Goal: Transaction & Acquisition: Purchase product/service

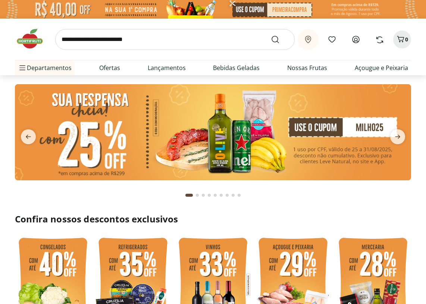
click at [0, 0] on link "Entrar" at bounding box center [0, 0] width 0 height 0
click at [81, 40] on input "search" at bounding box center [174, 39] width 239 height 21
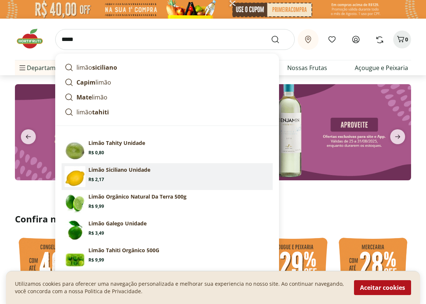
click at [114, 173] on p "Limão Siciliano Unidade" at bounding box center [119, 169] width 62 height 7
type input "**********"
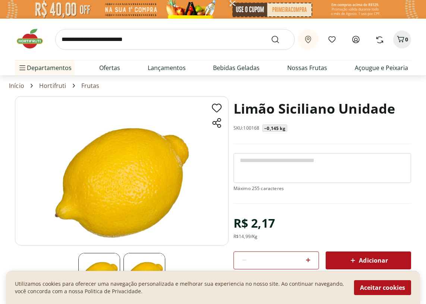
click at [308, 259] on icon at bounding box center [308, 260] width 4 height 4
type input "*"
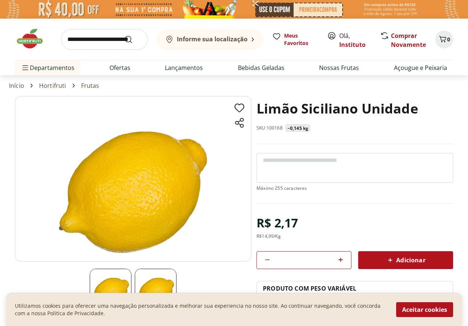
click at [386, 201] on div at bounding box center [355, 178] width 197 height 50
click at [411, 262] on span "Adicionar" at bounding box center [406, 260] width 40 height 9
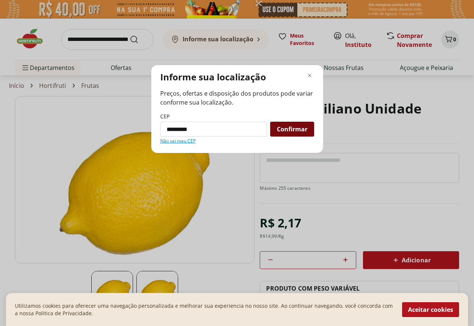
type input "*********"
click at [296, 127] on span "Confirmar" at bounding box center [292, 129] width 31 height 6
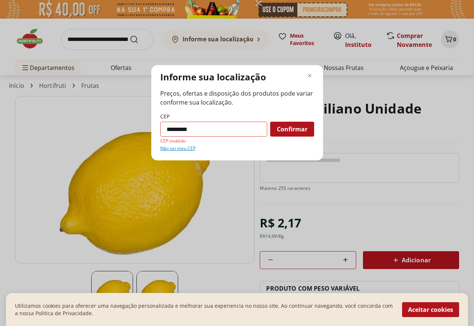
click at [228, 127] on input "*********" at bounding box center [213, 129] width 107 height 15
drag, startPoint x: 228, startPoint y: 127, endPoint x: 139, endPoint y: 133, distance: 88.5
click at [139, 133] on div "Informe sua localização Preços, ofertas e disposição dos produtos pode variar c…" at bounding box center [237, 163] width 474 height 326
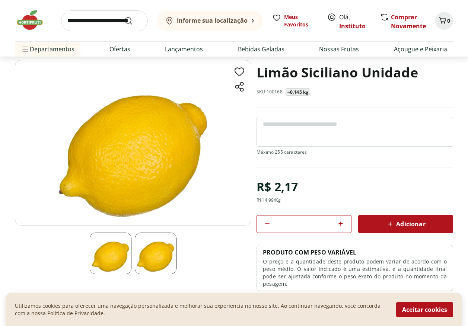
scroll to position [37, 0]
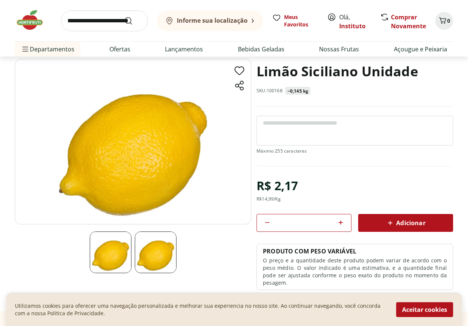
click at [403, 221] on span "Adicionar" at bounding box center [406, 223] width 40 height 9
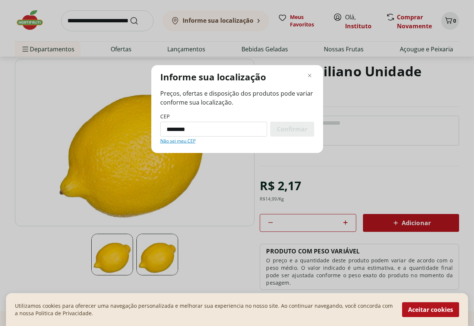
type input "*********"
click at [293, 130] on span "Confirmar" at bounding box center [292, 129] width 31 height 6
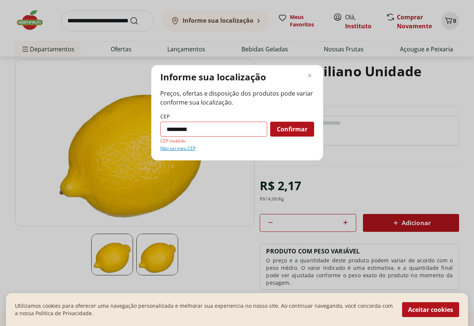
click at [186, 148] on link "Não sei meu CEP" at bounding box center [177, 149] width 35 height 6
click at [309, 75] on icon "Fechar modal de regionalização" at bounding box center [309, 75] width 9 height 9
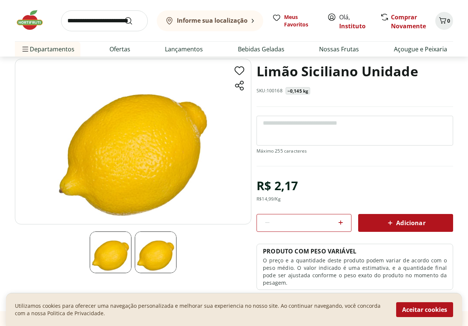
click at [342, 223] on icon at bounding box center [341, 223] width 4 height 4
type input "*"
click at [423, 304] on button "Aceitar cookies" at bounding box center [425, 310] width 57 height 15
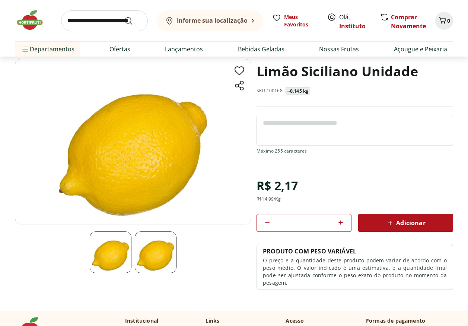
click at [409, 225] on span "Adicionar" at bounding box center [406, 223] width 40 height 9
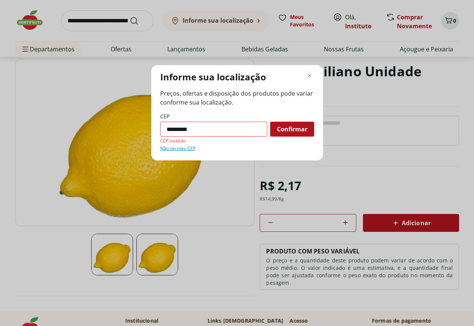
click at [170, 150] on link "Não sei meu CEP" at bounding box center [177, 149] width 35 height 6
click at [312, 76] on icon "Fechar modal de regionalização" at bounding box center [309, 75] width 9 height 9
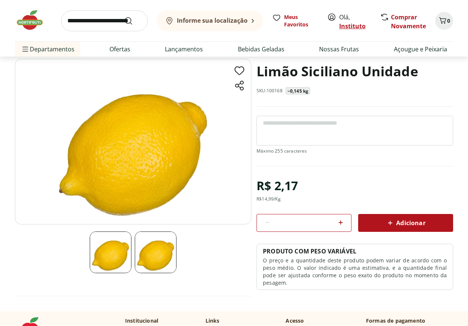
click at [349, 25] on link "Instituto" at bounding box center [353, 26] width 26 height 8
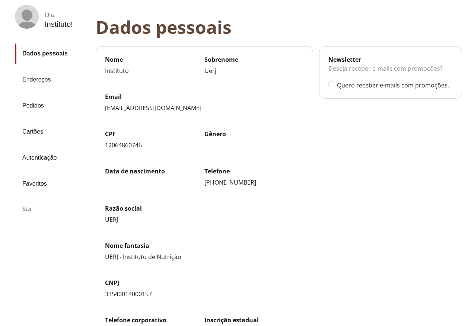
scroll to position [37, 0]
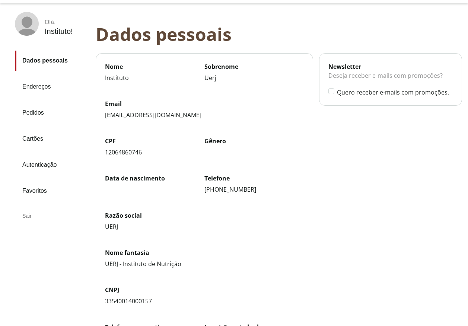
click at [46, 86] on link "Endereços" at bounding box center [52, 87] width 75 height 20
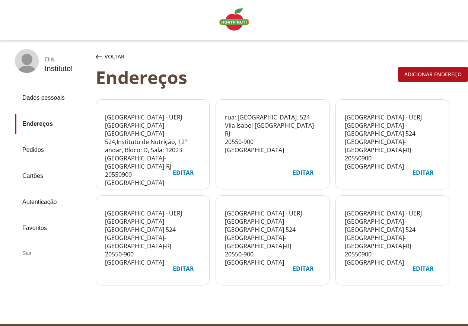
click at [139, 138] on span "Instituto de Nutrição, 12º andar, Bloco: D, Sala: 12023" at bounding box center [146, 146] width 82 height 16
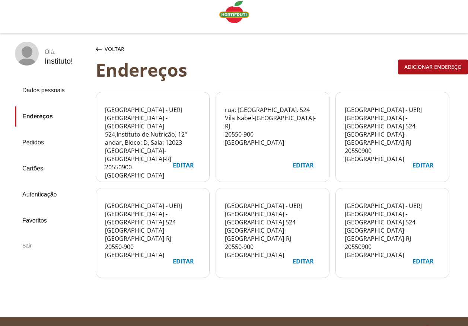
scroll to position [6, 0]
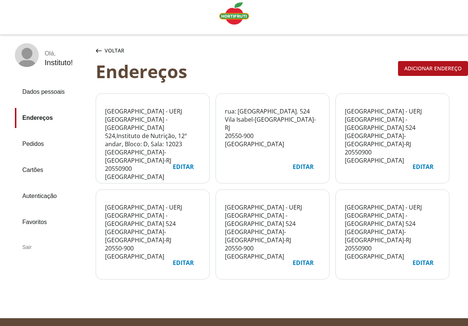
click at [51, 92] on link "Dados pessoais" at bounding box center [52, 92] width 75 height 20
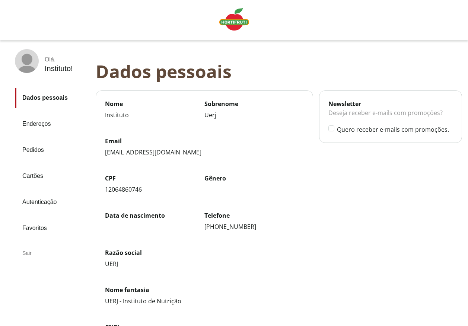
click at [49, 62] on div "Olá ," at bounding box center [59, 59] width 28 height 7
click at [21, 59] on rect at bounding box center [27, 64] width 19 height 21
click at [33, 149] on link "Pedidos" at bounding box center [52, 150] width 75 height 20
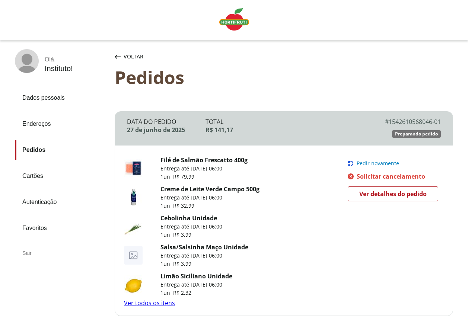
click at [37, 94] on link "Dados pessoais" at bounding box center [62, 98] width 94 height 20
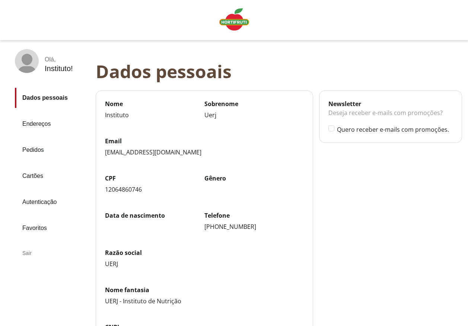
click at [23, 254] on div "Sair" at bounding box center [52, 253] width 75 height 18
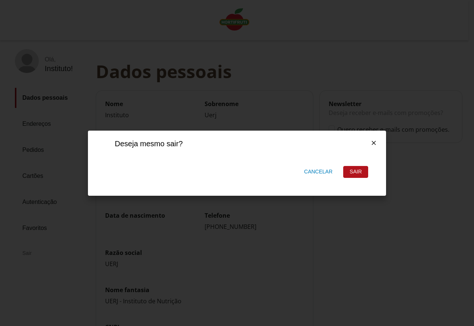
click at [354, 172] on div "Sair" at bounding box center [356, 172] width 24 height 11
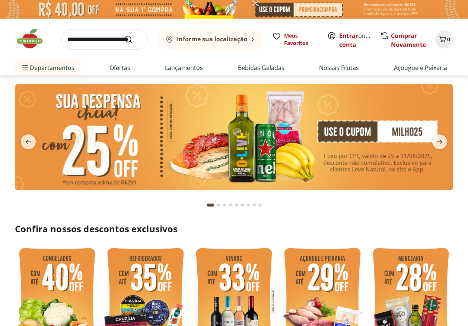
click at [351, 35] on link "Entrar" at bounding box center [349, 36] width 19 height 8
click at [349, 36] on link "Entrar" at bounding box center [349, 36] width 19 height 8
